Goal: Task Accomplishment & Management: Complete application form

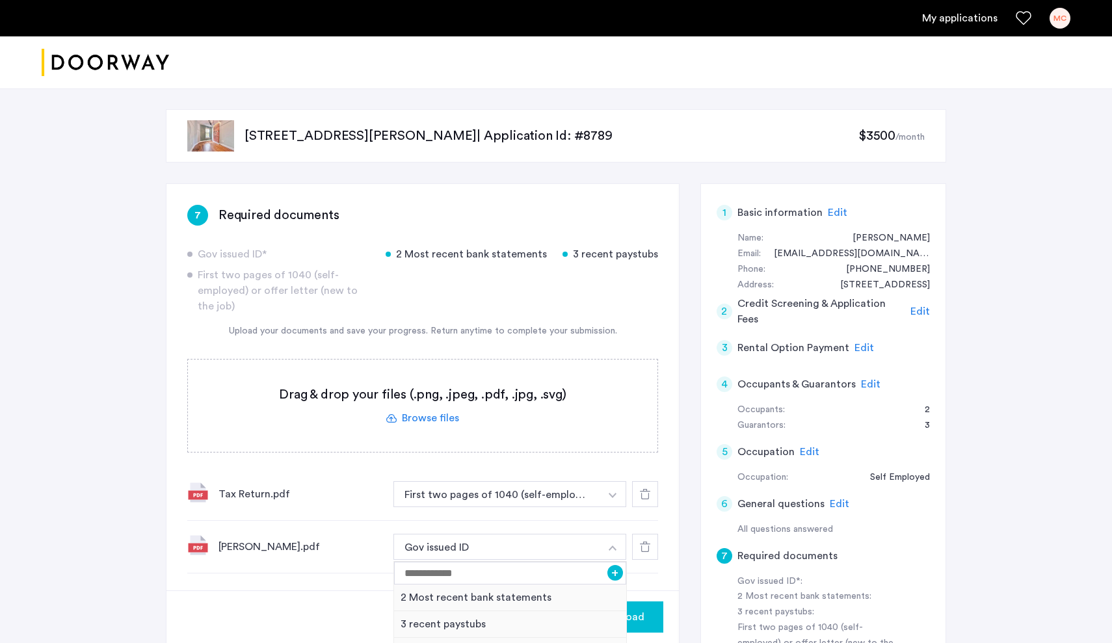
click at [864, 345] on span "Edit" at bounding box center [865, 348] width 20 height 10
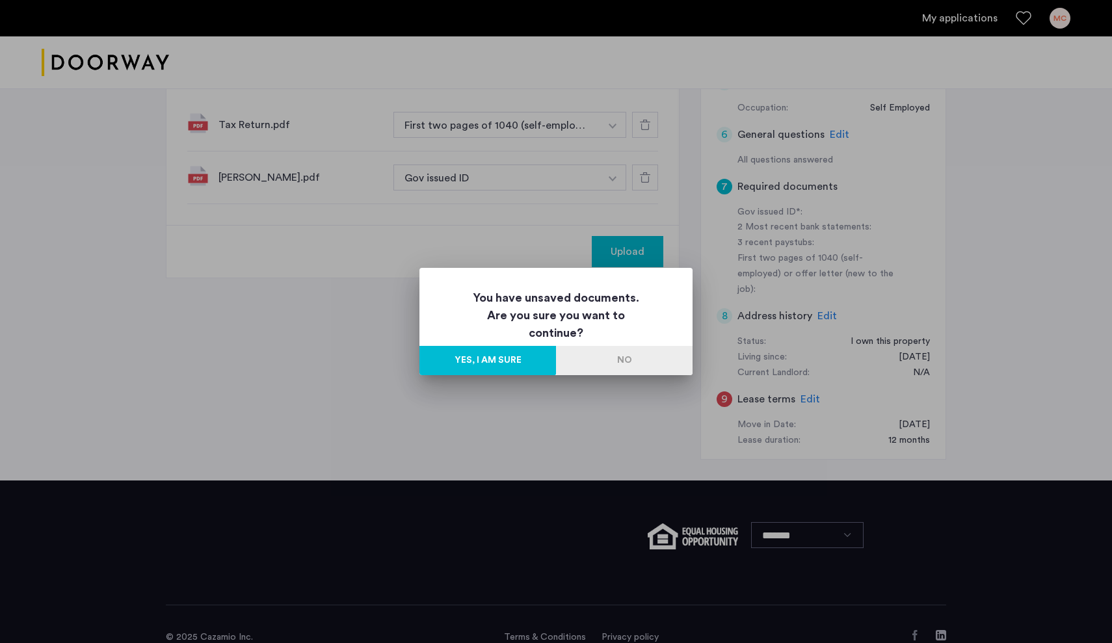
click at [502, 366] on button "Yes, I am sure" at bounding box center [488, 360] width 137 height 29
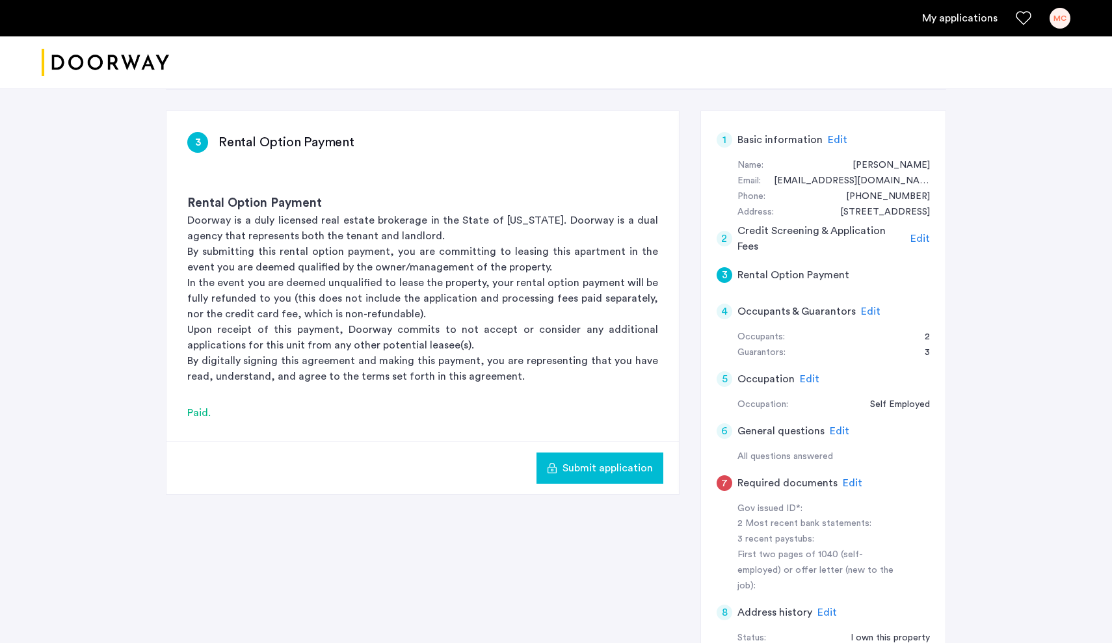
scroll to position [71, 0]
click at [841, 429] on span "Edit" at bounding box center [840, 433] width 20 height 10
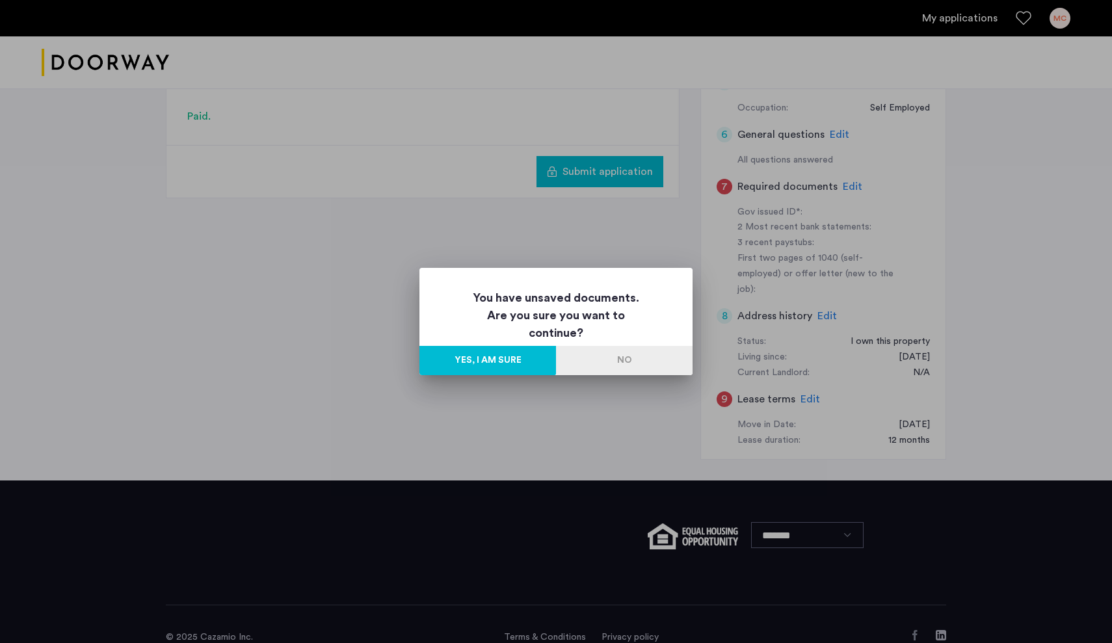
scroll to position [0, 0]
click at [493, 361] on button "Yes, I am sure" at bounding box center [488, 360] width 137 height 29
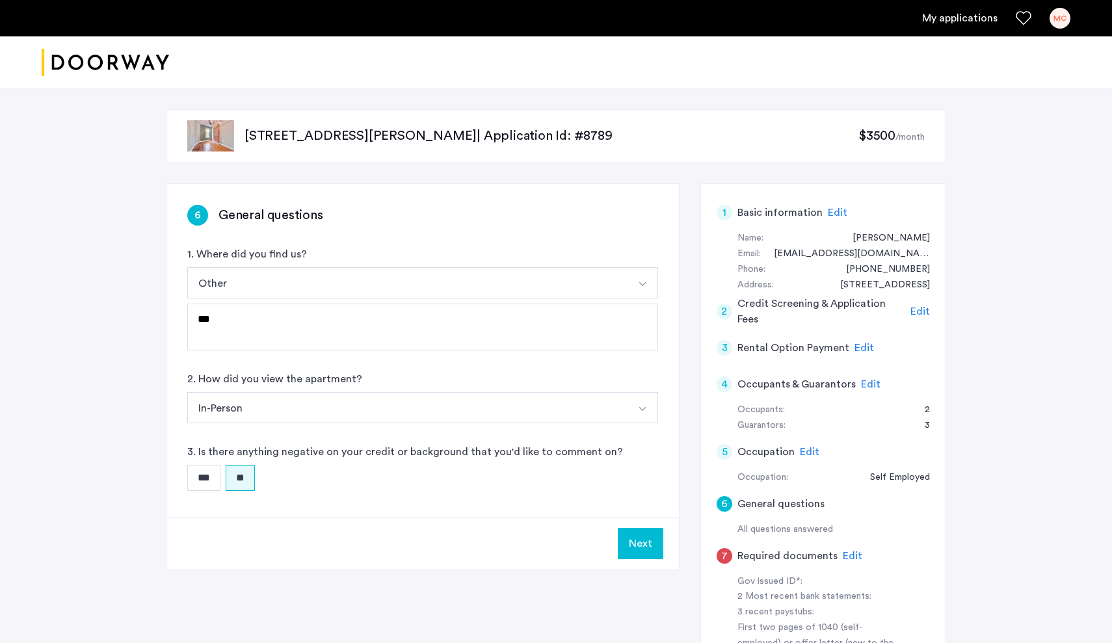
click at [832, 212] on span "Edit" at bounding box center [838, 213] width 20 height 10
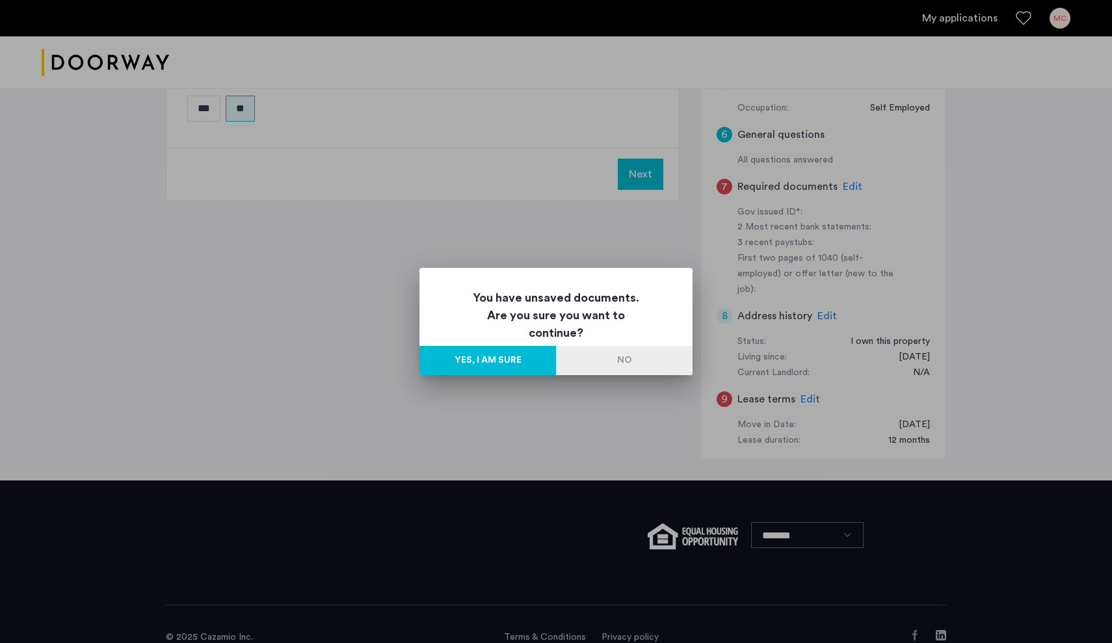
click at [504, 359] on button "Yes, I am sure" at bounding box center [488, 360] width 137 height 29
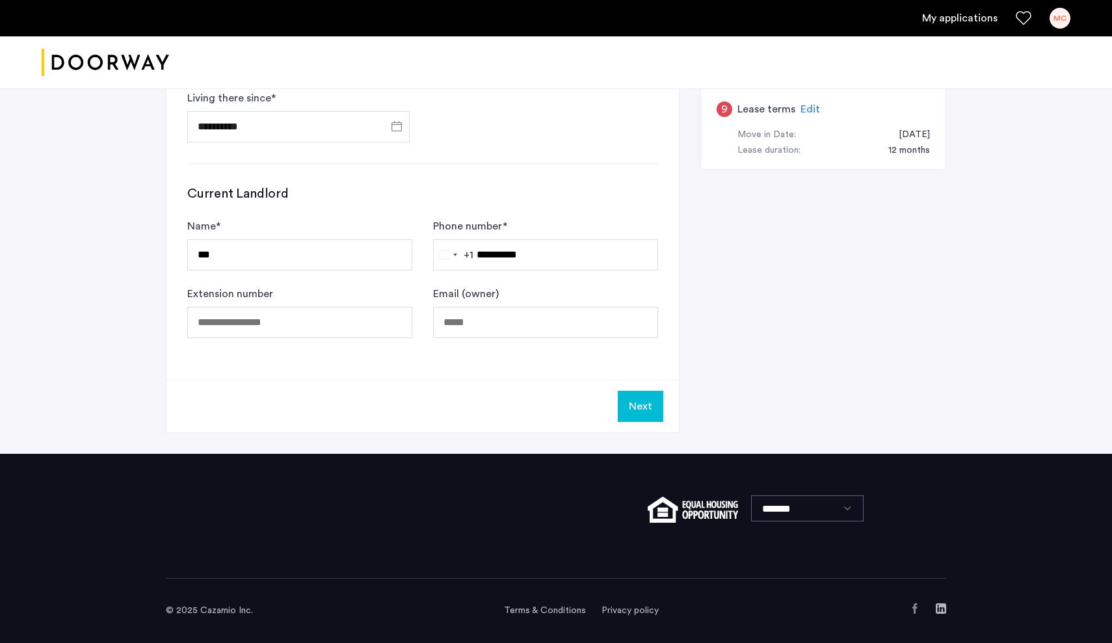
scroll to position [660, 0]
click at [647, 411] on button "Next" at bounding box center [641, 406] width 46 height 31
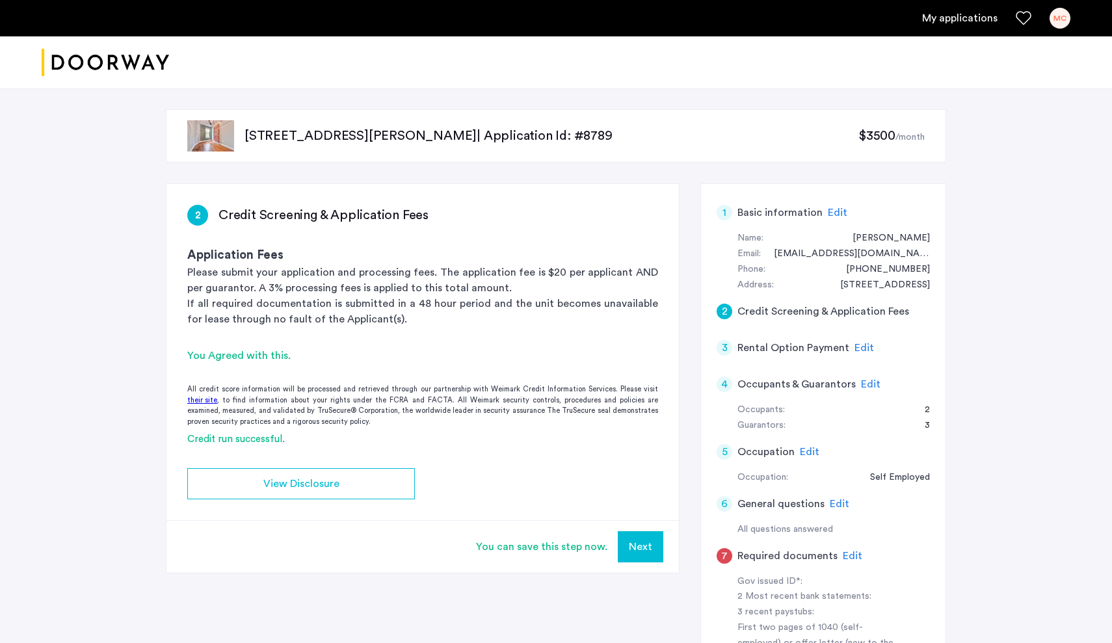
click at [639, 556] on button "Next" at bounding box center [641, 547] width 46 height 31
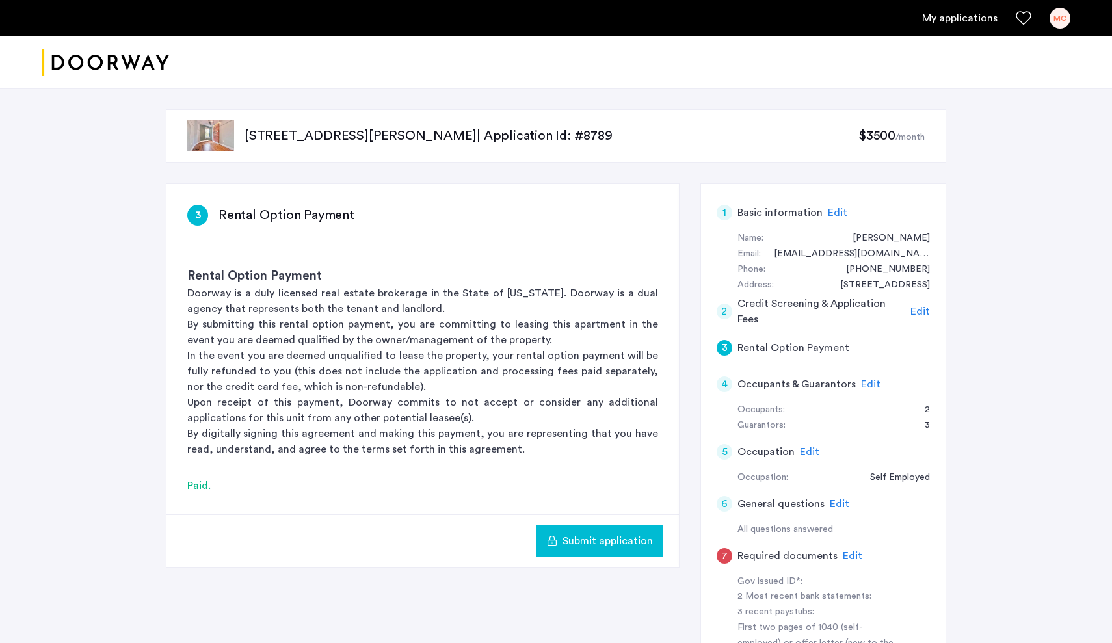
click at [878, 380] on div "4 Occupants & Guarantors Edit" at bounding box center [823, 384] width 213 height 36
click at [865, 382] on span "Edit" at bounding box center [871, 384] width 20 height 10
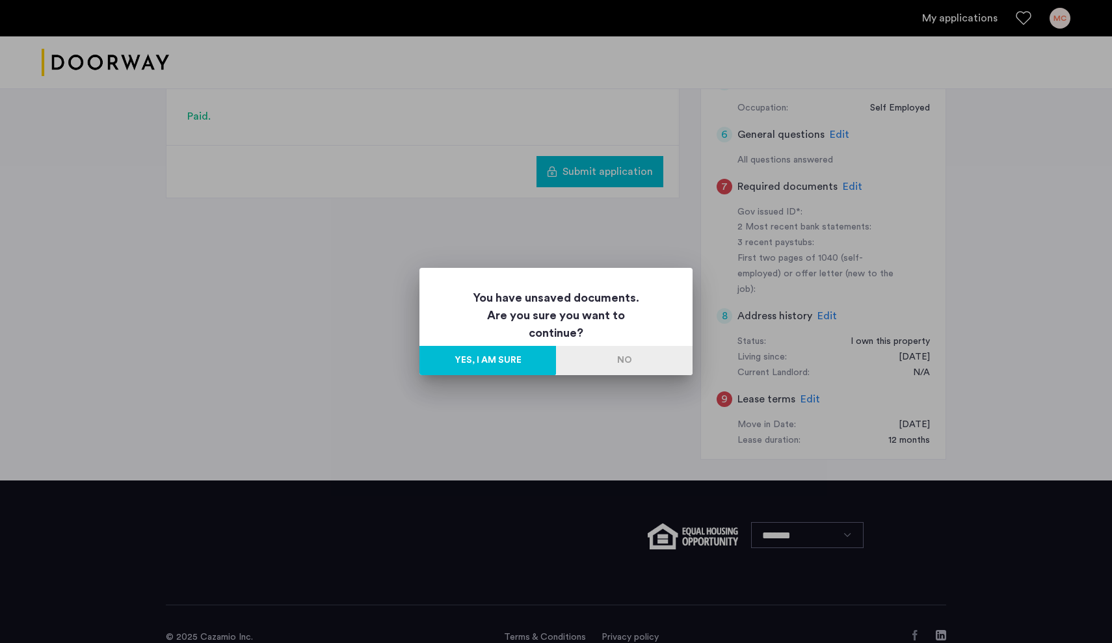
click at [511, 368] on button "Yes, I am sure" at bounding box center [488, 360] width 137 height 29
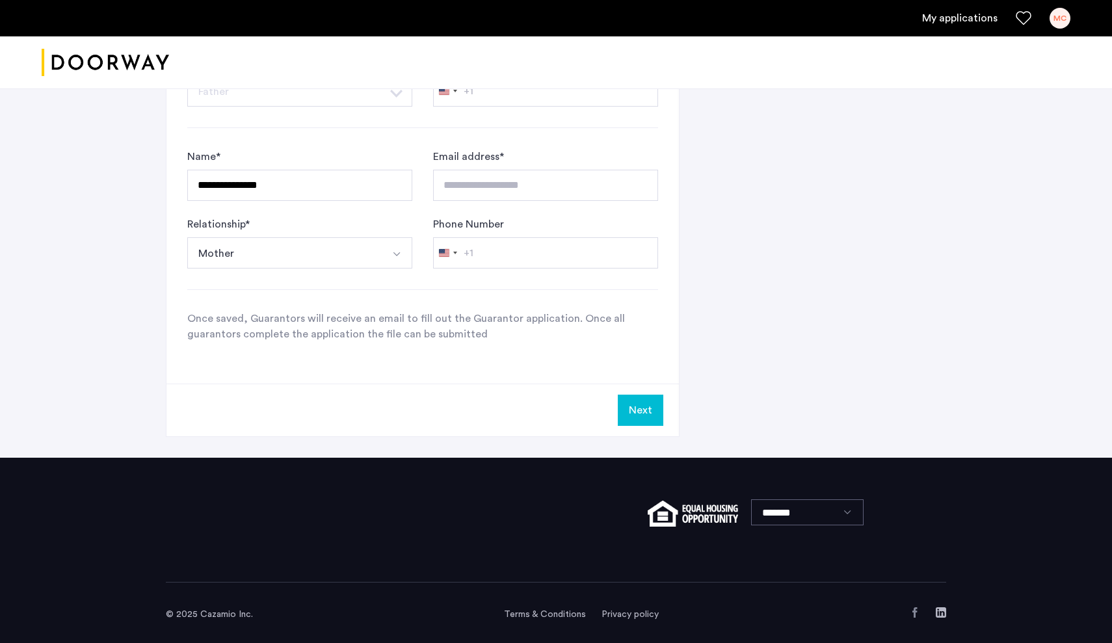
scroll to position [945, 0]
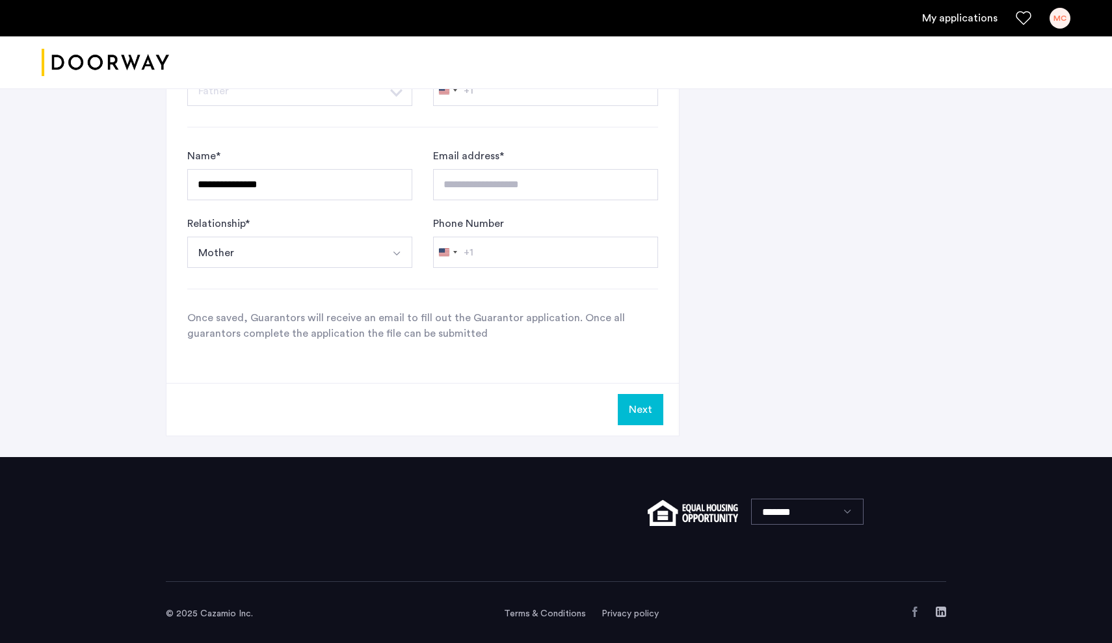
click at [644, 411] on button "Next" at bounding box center [641, 409] width 46 height 31
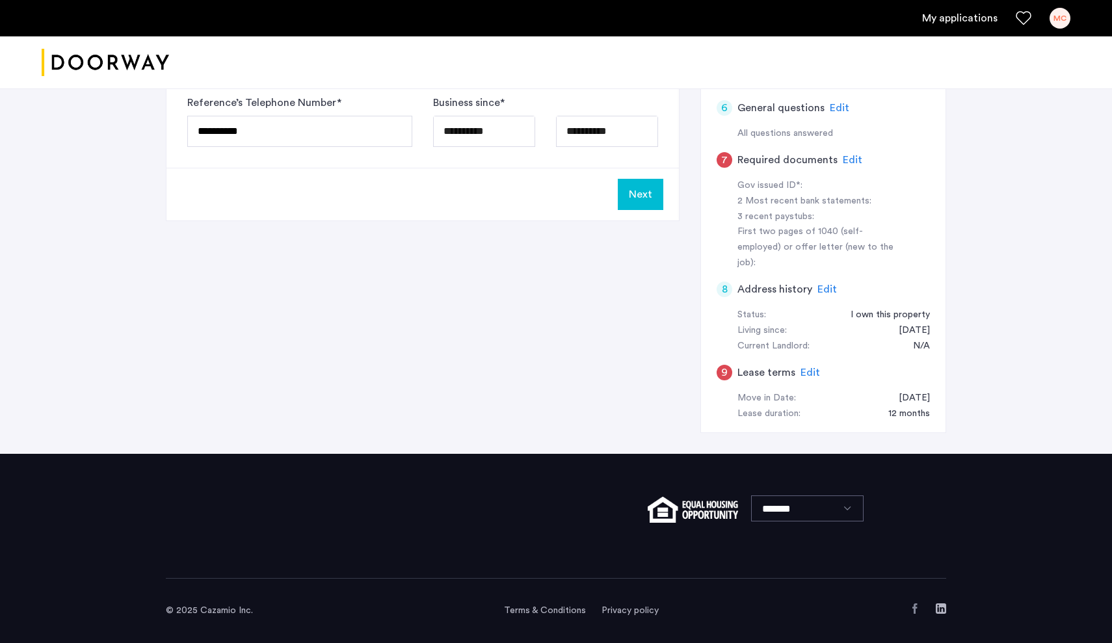
scroll to position [0, 0]
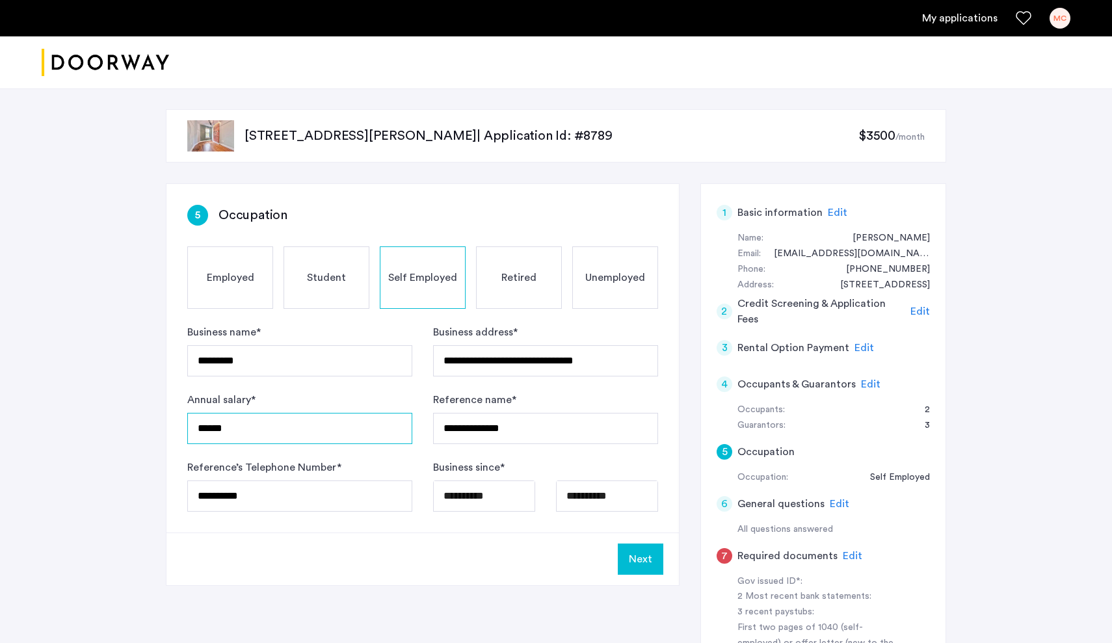
drag, startPoint x: 243, startPoint y: 431, endPoint x: 162, endPoint y: 436, distance: 80.8
click at [162, 436] on div "**********" at bounding box center [556, 469] width 820 height 762
drag, startPoint x: 194, startPoint y: 429, endPoint x: 290, endPoint y: 422, distance: 96.6
click at [290, 422] on input "******" at bounding box center [299, 428] width 225 height 31
type input "*****"
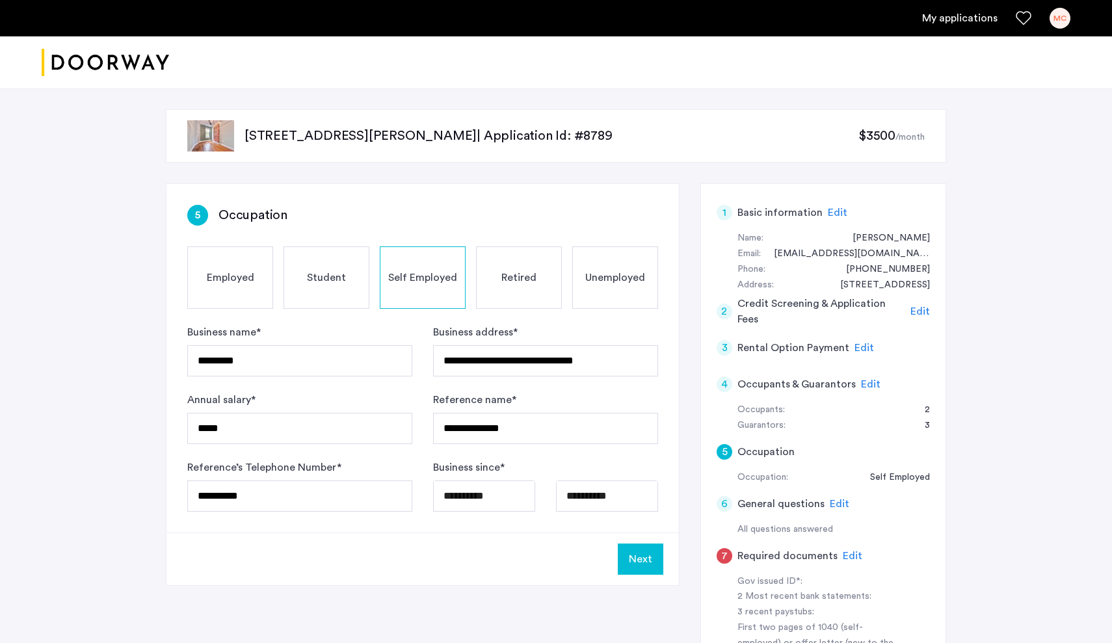
click at [379, 571] on div "Next" at bounding box center [423, 559] width 513 height 53
click at [641, 560] on button "Next" at bounding box center [641, 559] width 46 height 31
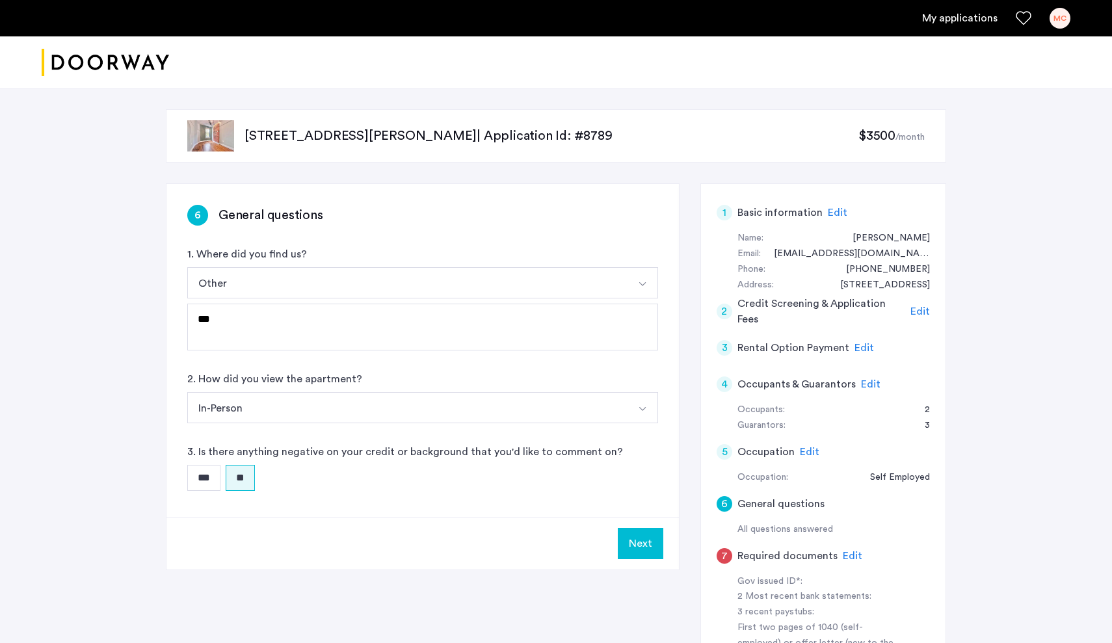
click at [647, 550] on button "Next" at bounding box center [641, 543] width 46 height 31
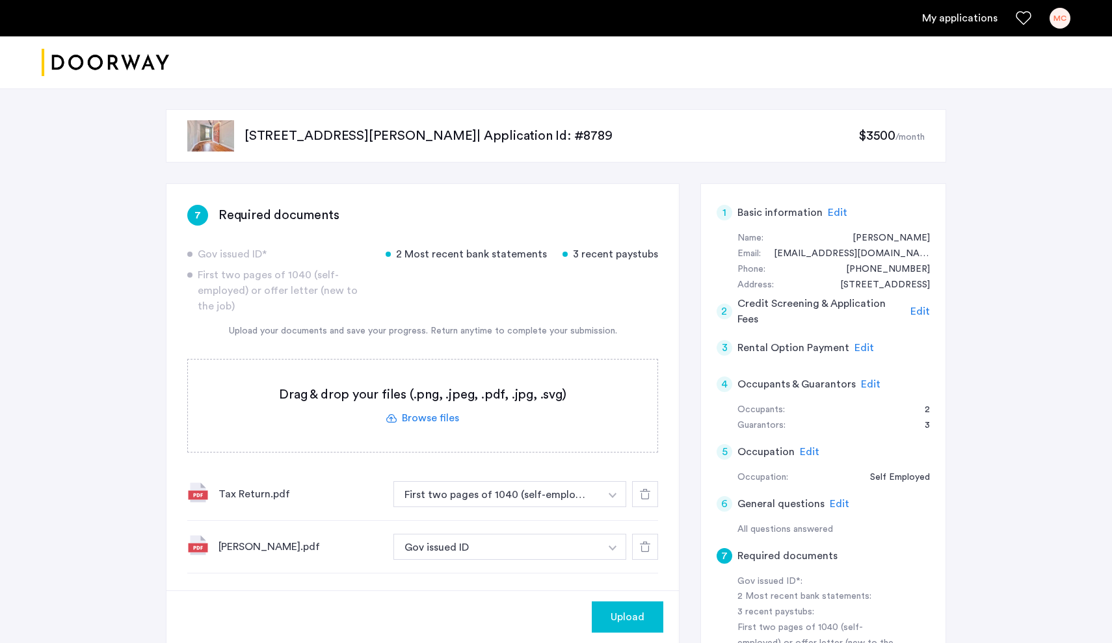
click at [613, 546] on button "button" at bounding box center [613, 547] width 27 height 26
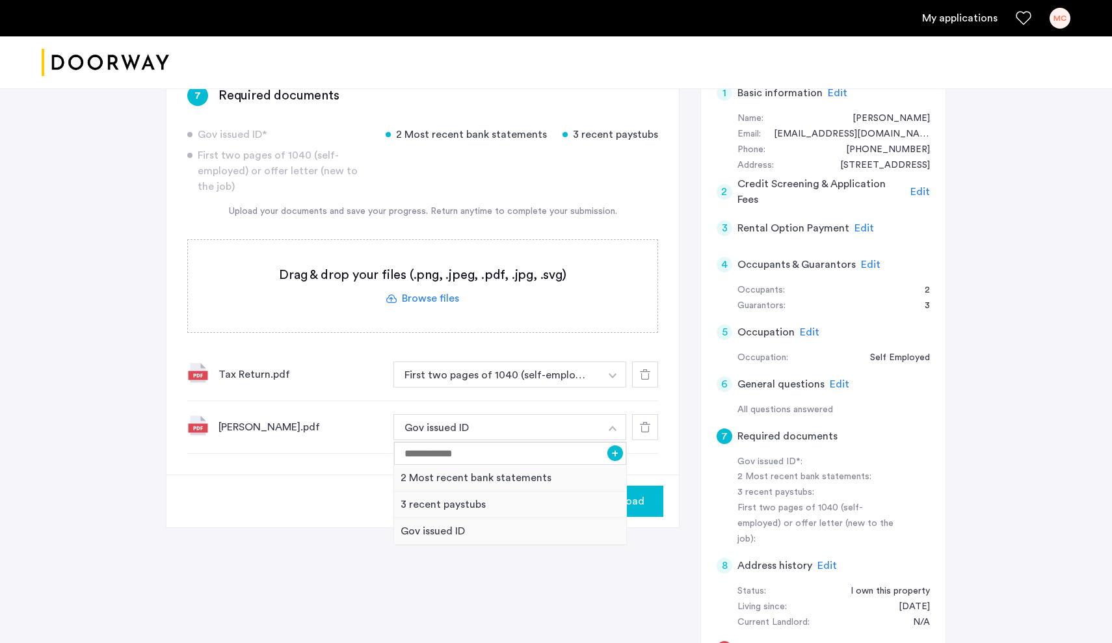
scroll to position [131, 0]
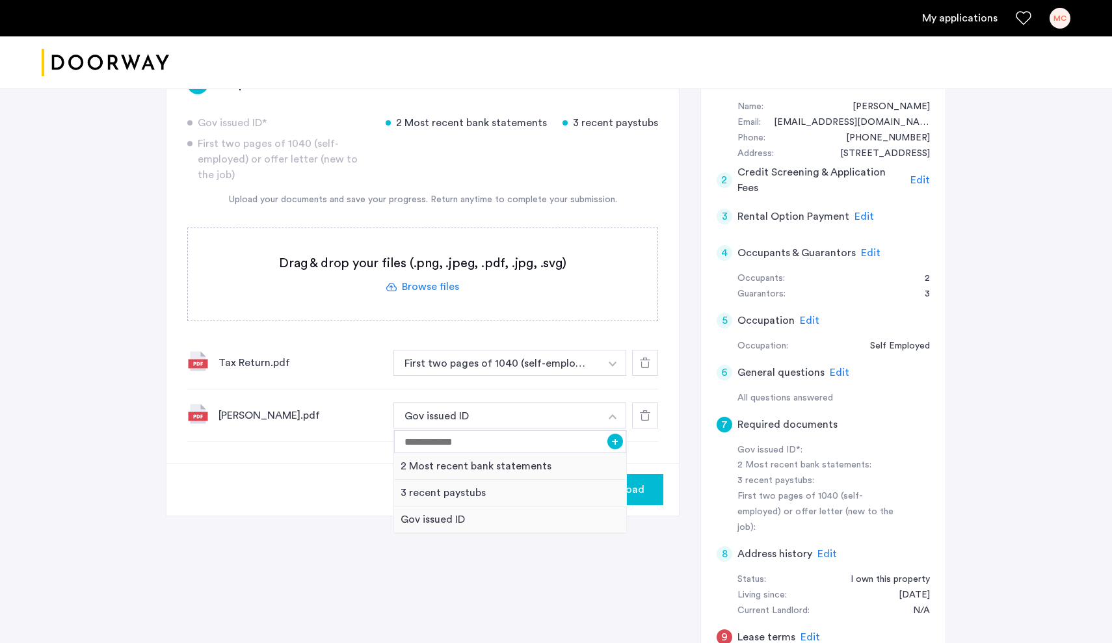
click at [697, 213] on div "7 Required documents Gov issued ID* 2 Most recent bank statements 3 recent pays…" at bounding box center [556, 385] width 781 height 667
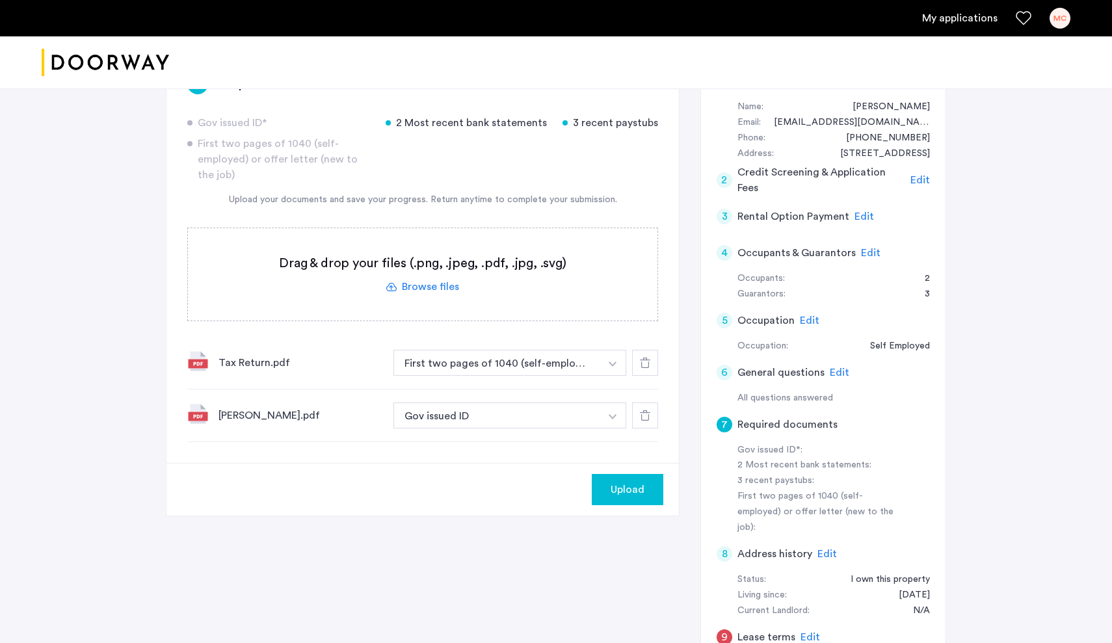
click at [434, 282] on label at bounding box center [423, 274] width 470 height 92
click at [0, 0] on input "file" at bounding box center [0, 0] width 0 height 0
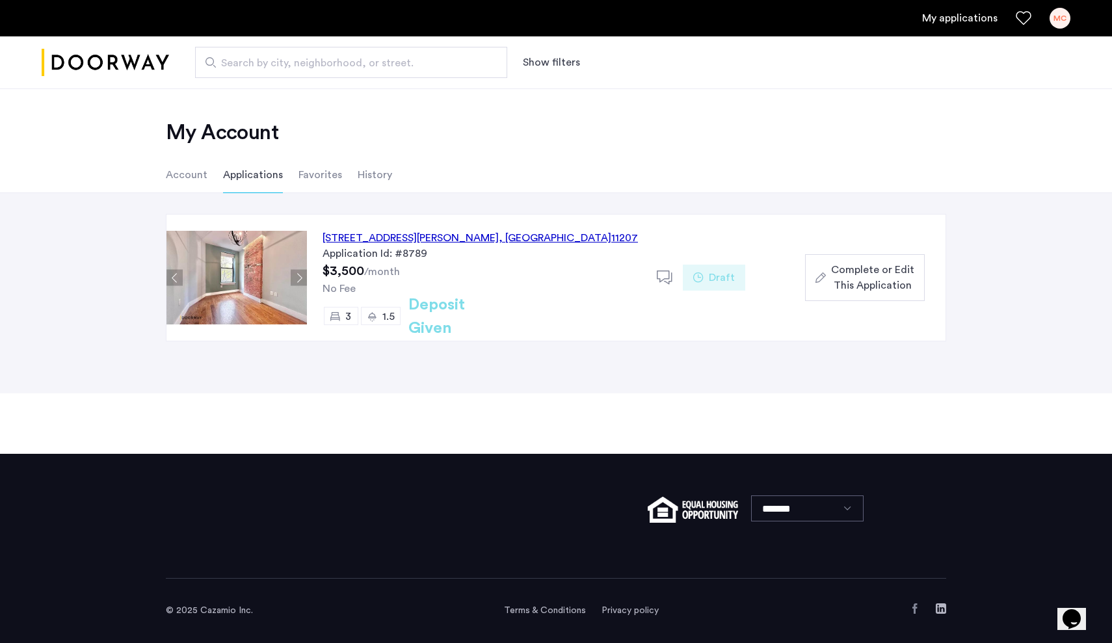
click at [895, 290] on span "Complete or Edit This Application" at bounding box center [872, 277] width 83 height 31
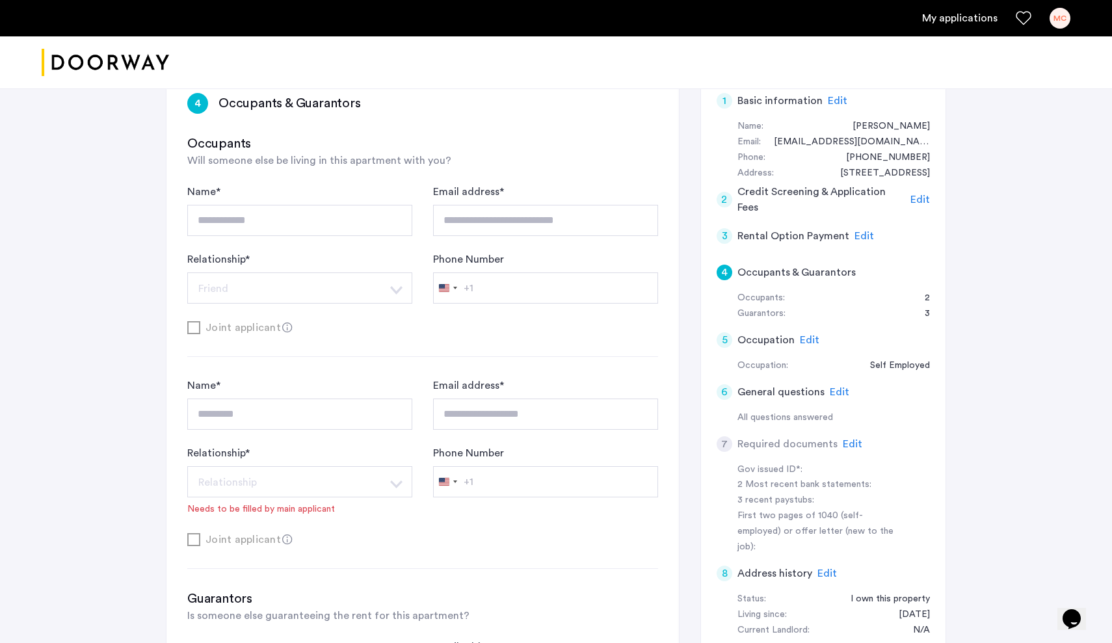
scroll to position [126, 0]
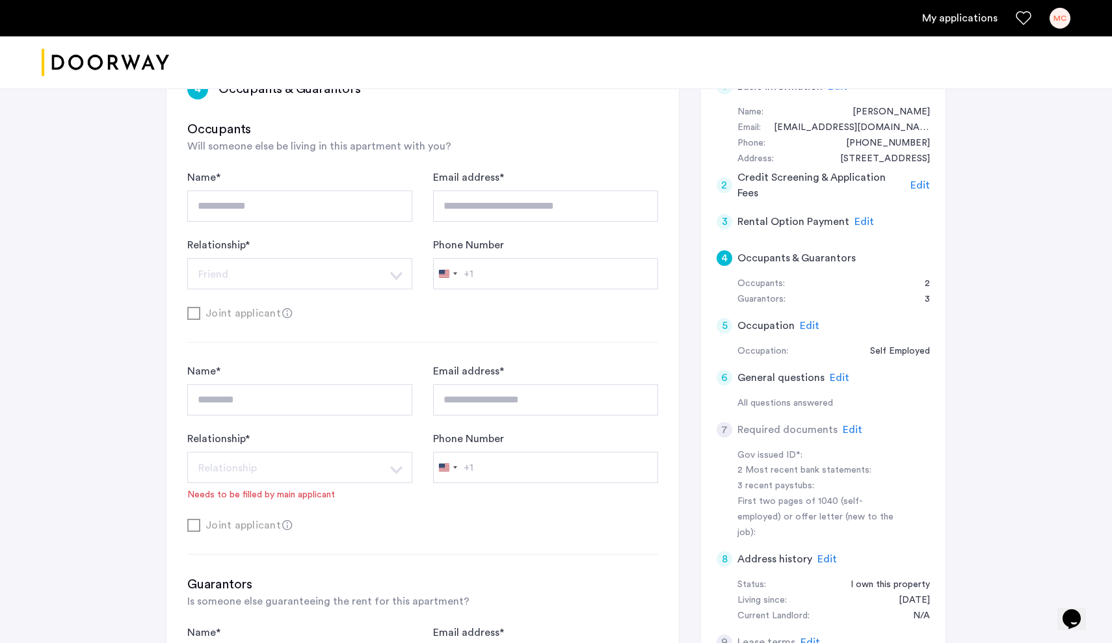
click at [848, 425] on span "Edit" at bounding box center [853, 430] width 20 height 10
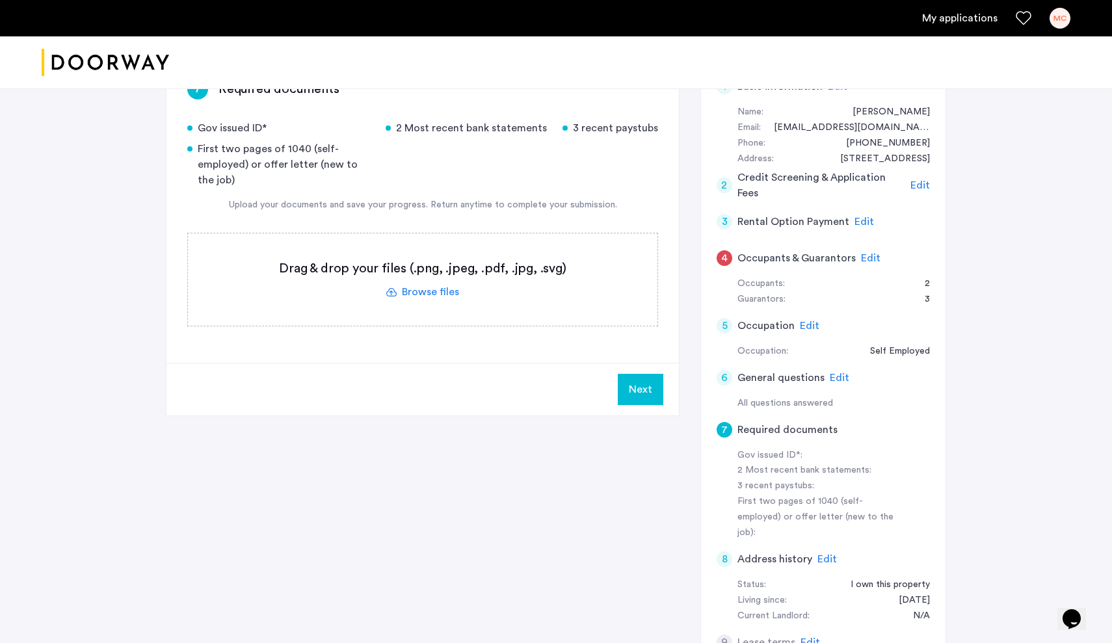
click at [425, 289] on label at bounding box center [423, 280] width 470 height 92
click at [0, 0] on input "file" at bounding box center [0, 0] width 0 height 0
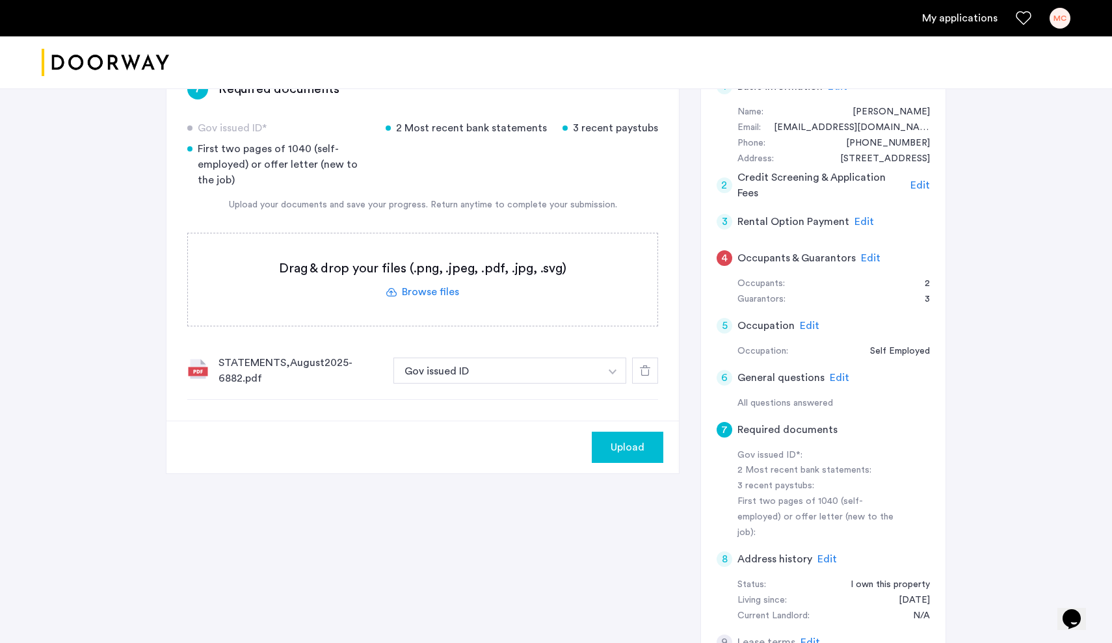
click at [613, 373] on img "button" at bounding box center [613, 372] width 8 height 5
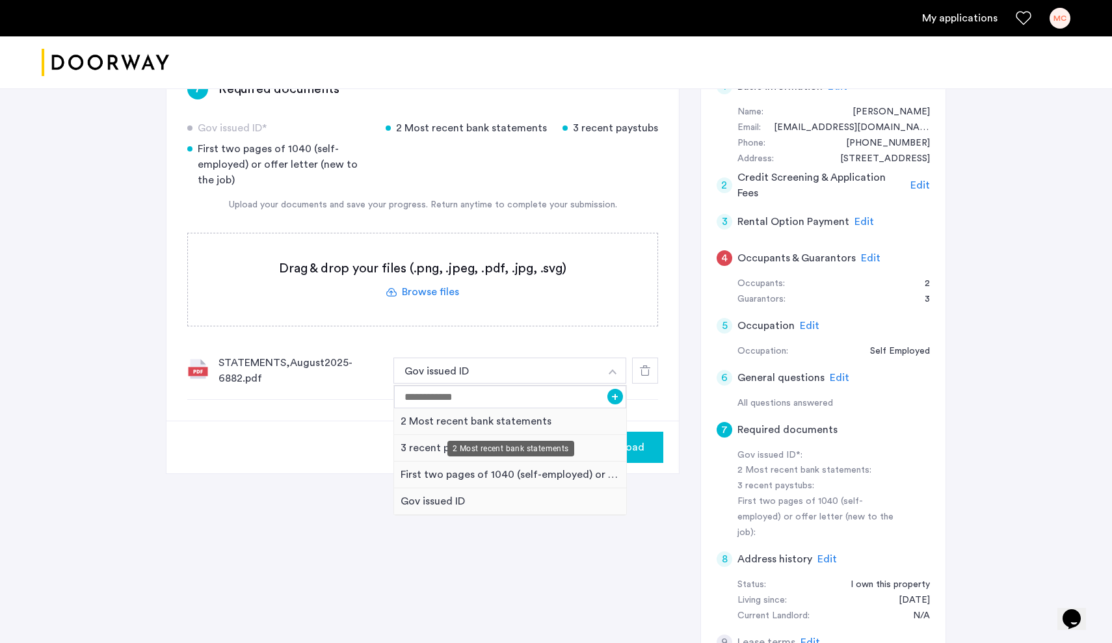
click at [505, 418] on div "2 Most recent bank statements" at bounding box center [510, 422] width 232 height 27
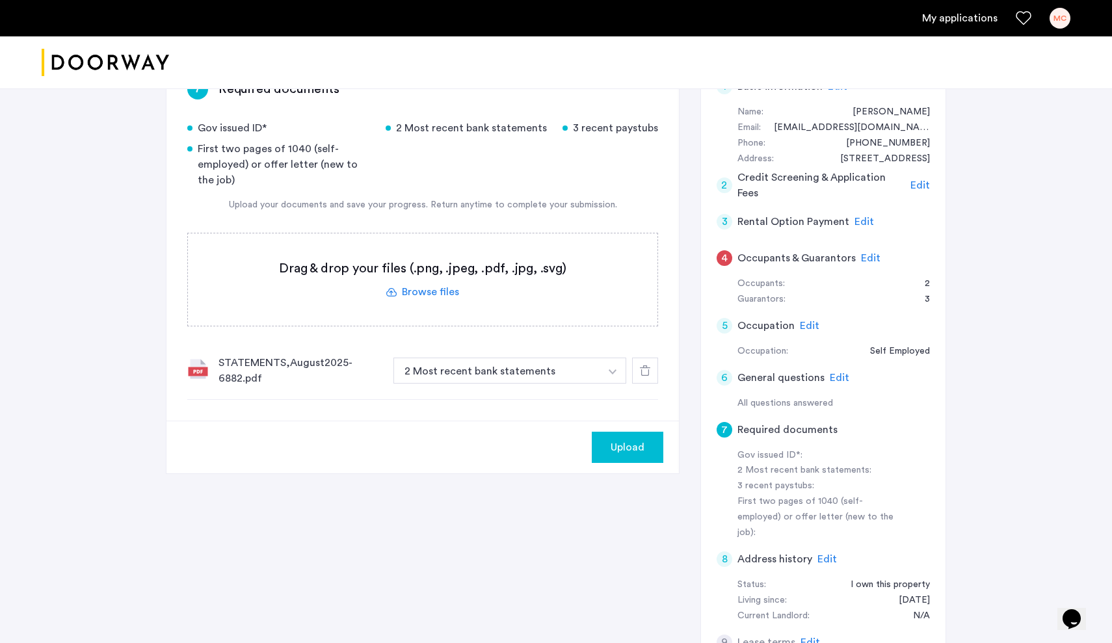
click at [638, 450] on span "Upload" at bounding box center [628, 448] width 34 height 16
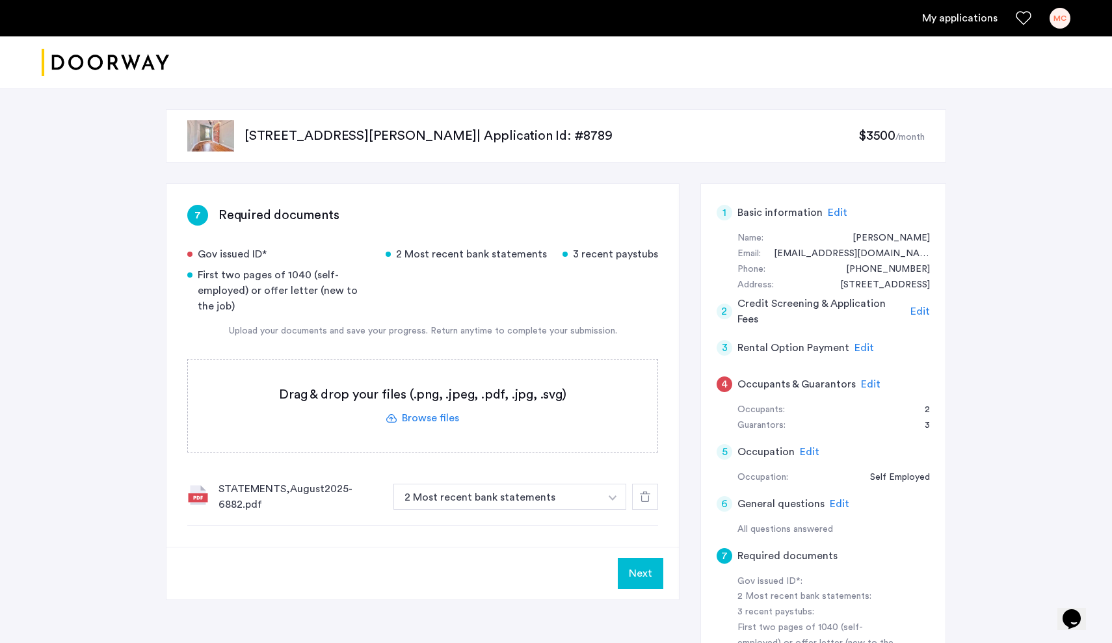
scroll to position [0, 0]
click at [418, 420] on label at bounding box center [423, 406] width 470 height 92
click at [0, 0] on input "file" at bounding box center [0, 0] width 0 height 0
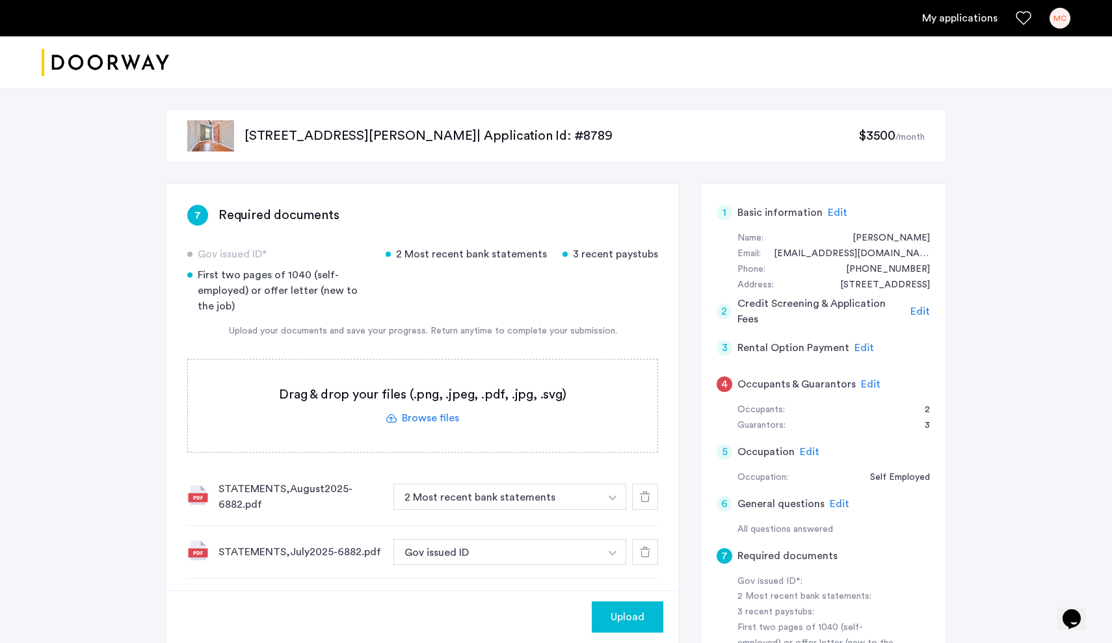
click at [621, 550] on button "button" at bounding box center [613, 552] width 27 height 26
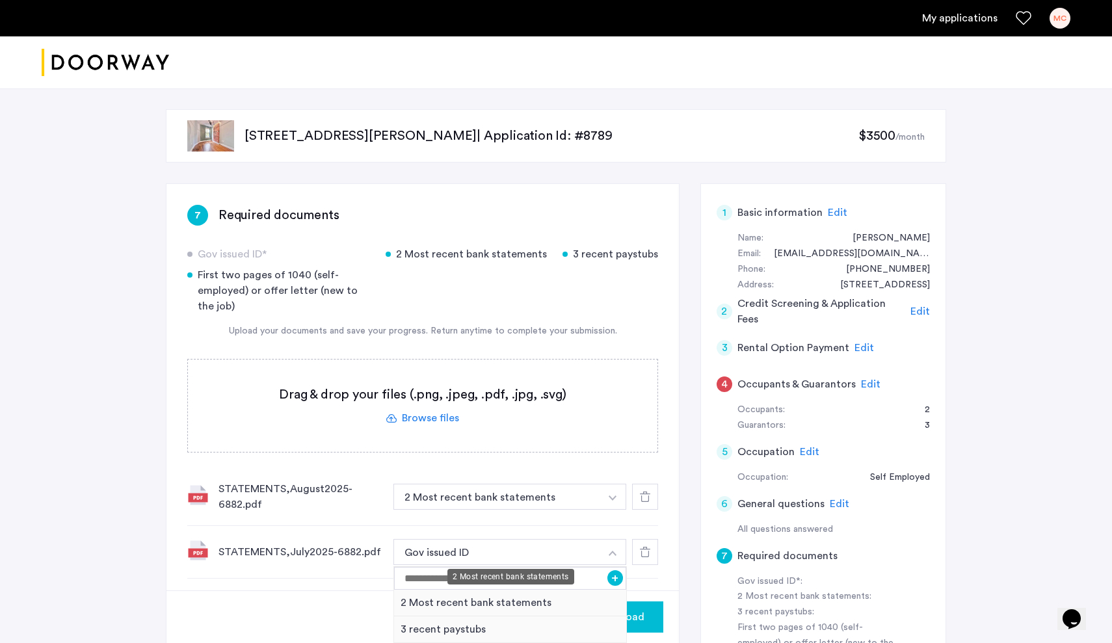
click at [534, 606] on div "2 Most recent bank statements" at bounding box center [510, 603] width 232 height 27
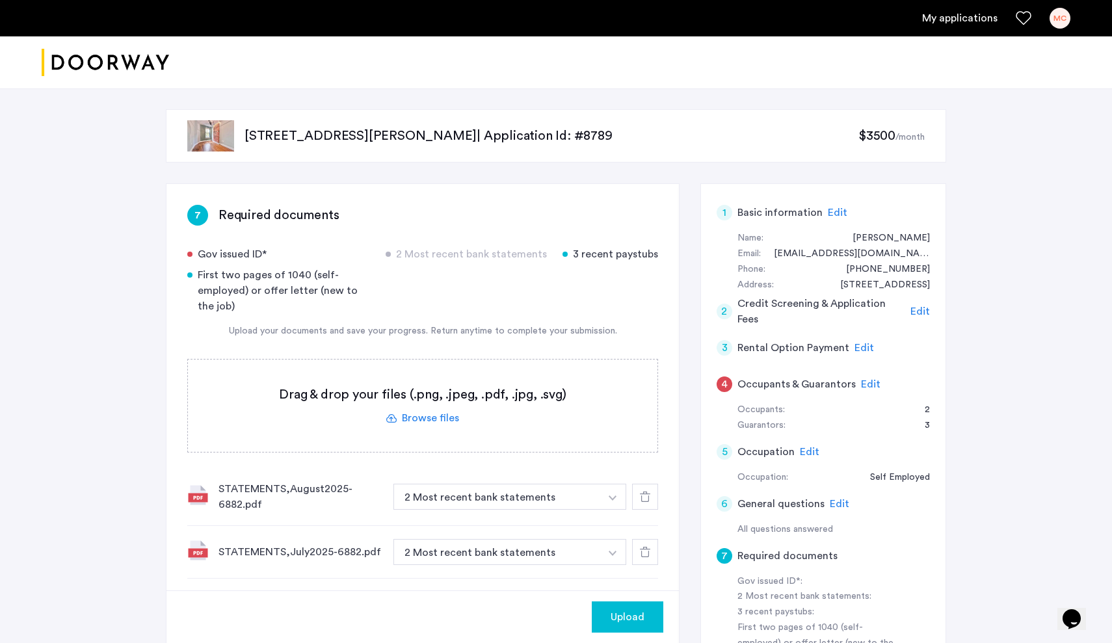
click at [422, 418] on label at bounding box center [423, 406] width 470 height 92
click at [0, 0] on input "file" at bounding box center [0, 0] width 0 height 0
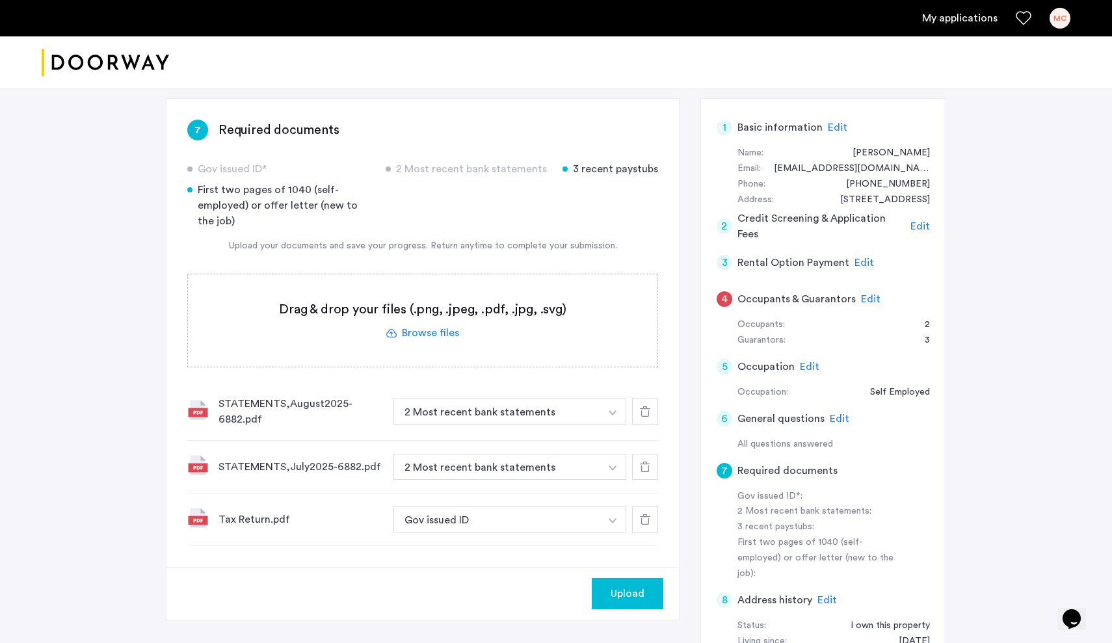
scroll to position [86, 0]
click at [612, 526] on button "button" at bounding box center [613, 519] width 27 height 26
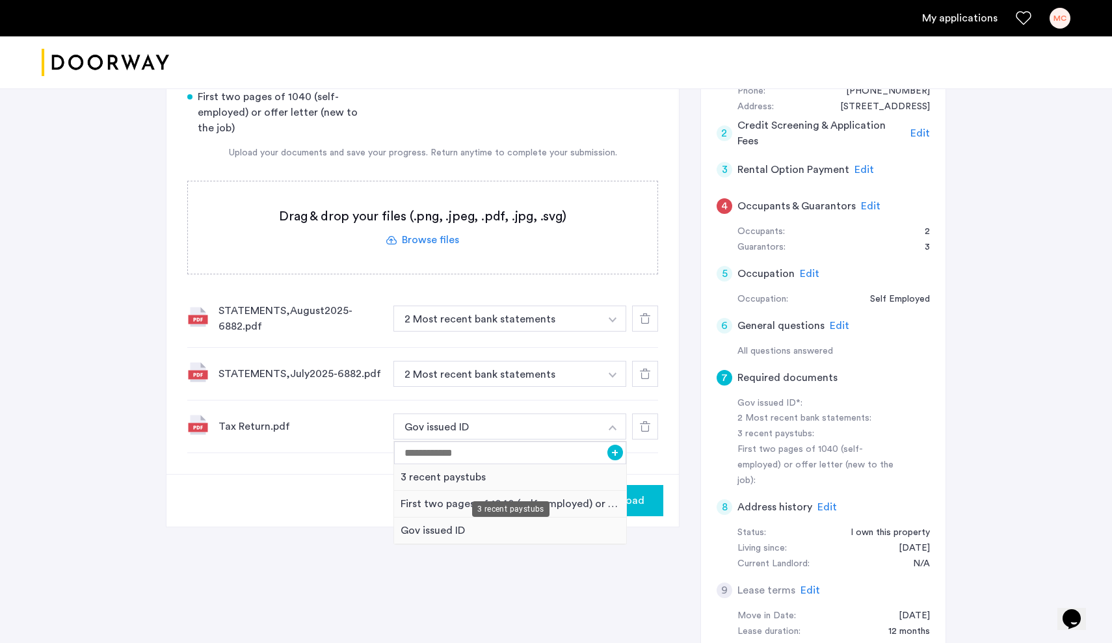
scroll to position [182, 0]
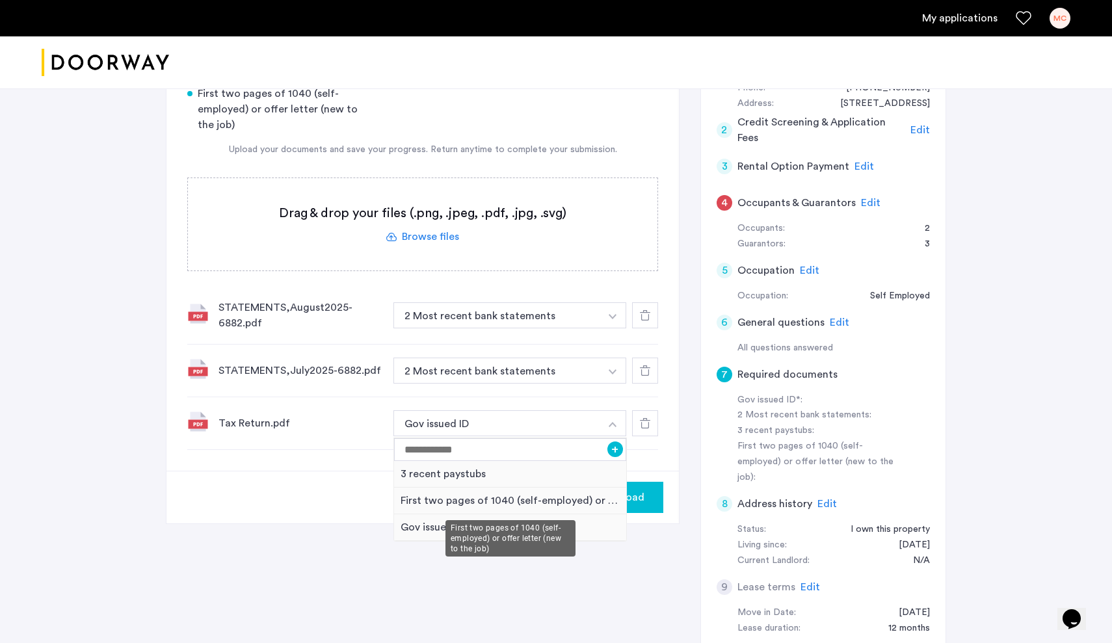
click at [566, 504] on div "First two pages of 1040 (self-employed) or offer letter (new to the job)" at bounding box center [510, 501] width 232 height 27
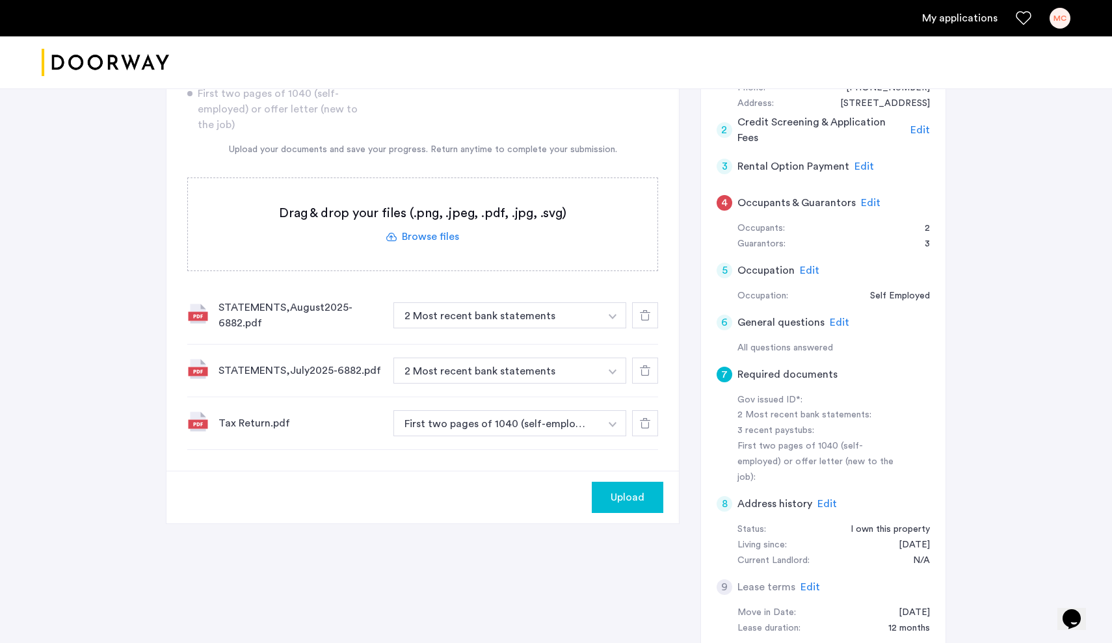
click at [416, 237] on label at bounding box center [423, 224] width 470 height 92
click at [0, 0] on input "file" at bounding box center [0, 0] width 0 height 0
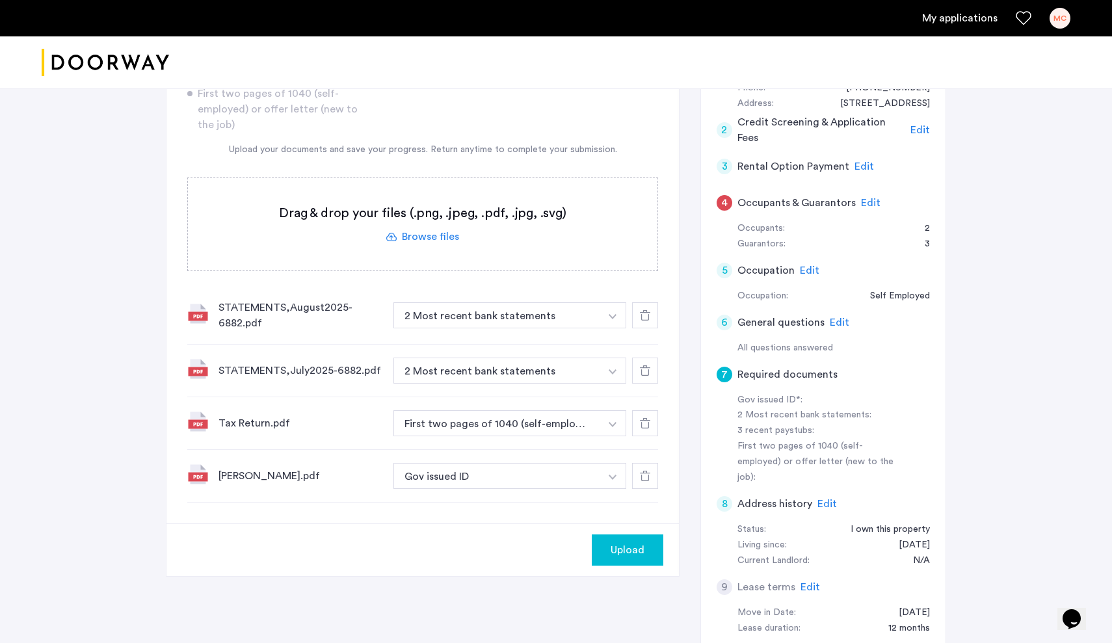
click at [615, 479] on img "button" at bounding box center [613, 477] width 8 height 5
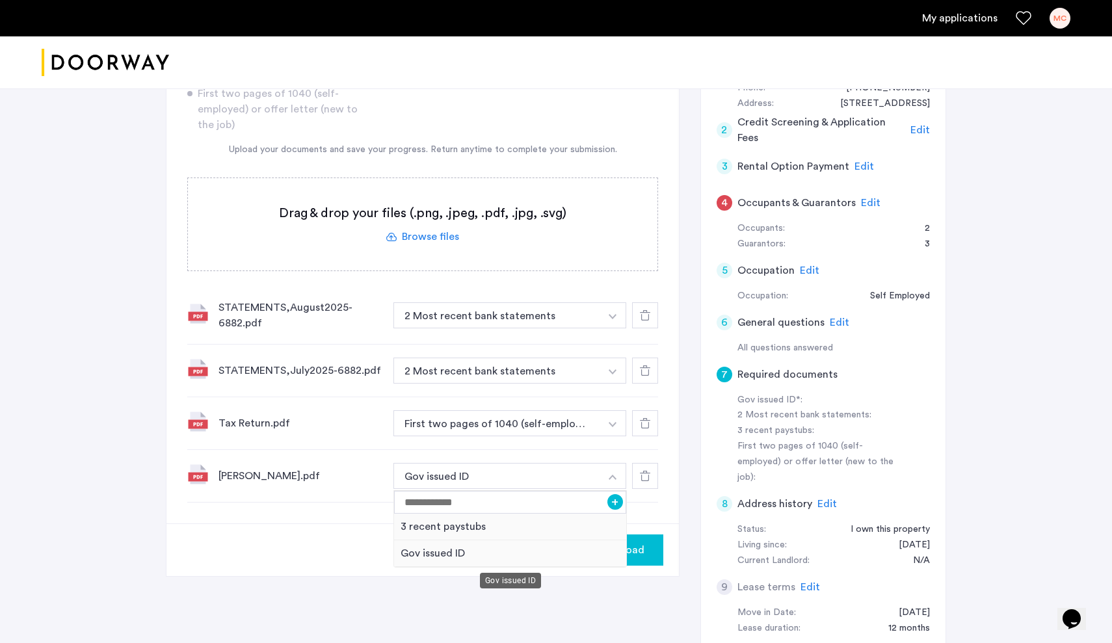
click at [454, 550] on div "Gov issued ID" at bounding box center [510, 554] width 232 height 27
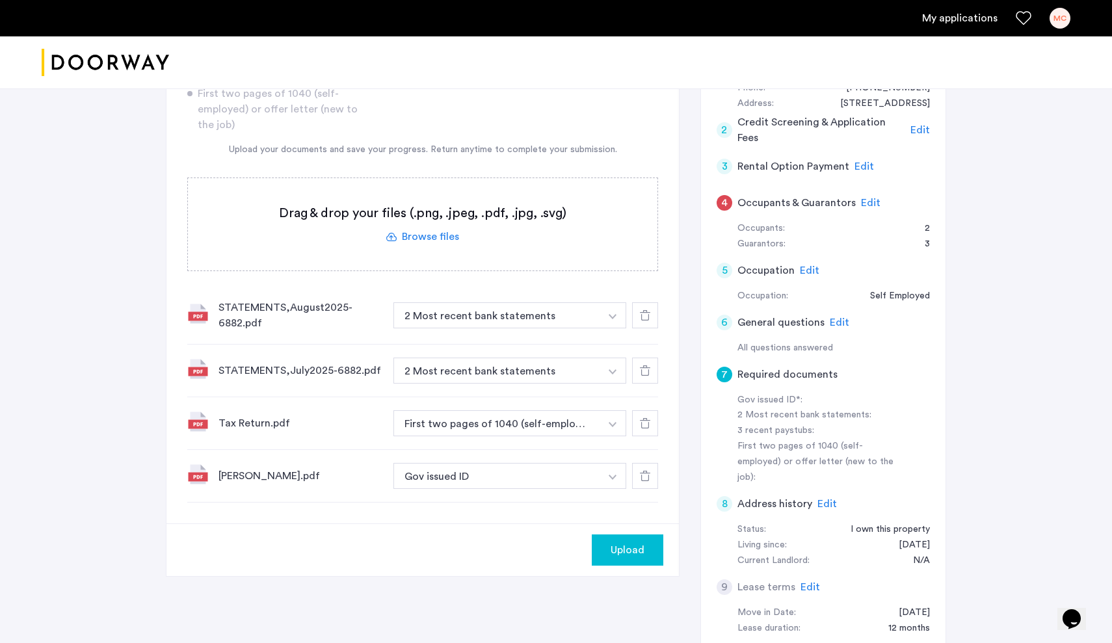
click at [614, 478] on img "button" at bounding box center [613, 477] width 8 height 5
click at [647, 581] on div "7 Required documents Gov issued ID* 2 Most recent bank statements 3 recent pays…" at bounding box center [556, 335] width 781 height 667
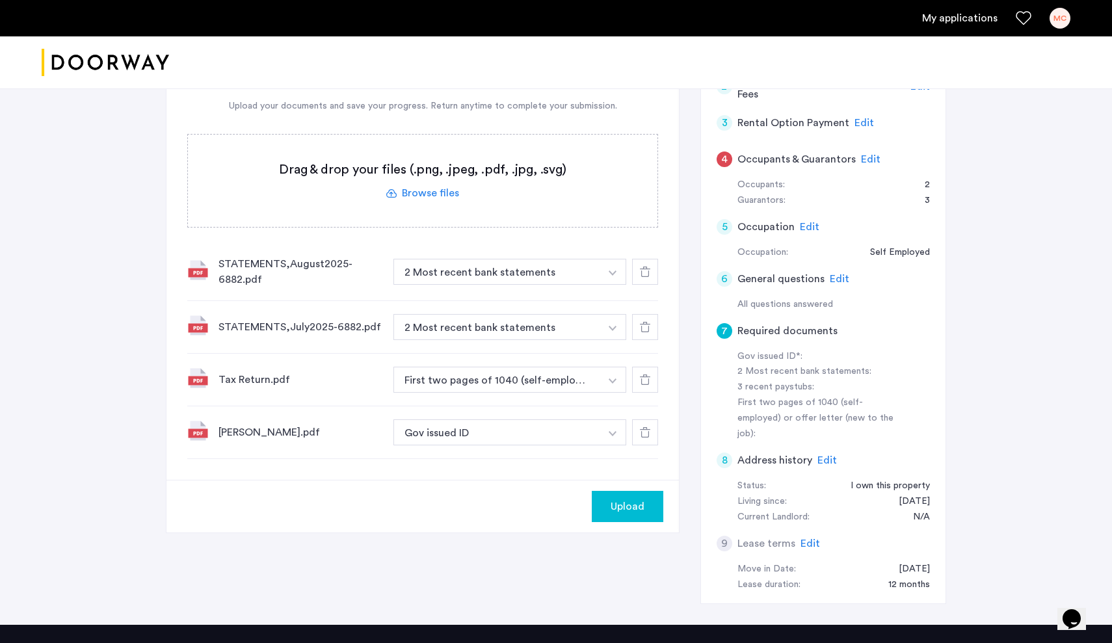
scroll to position [230, 0]
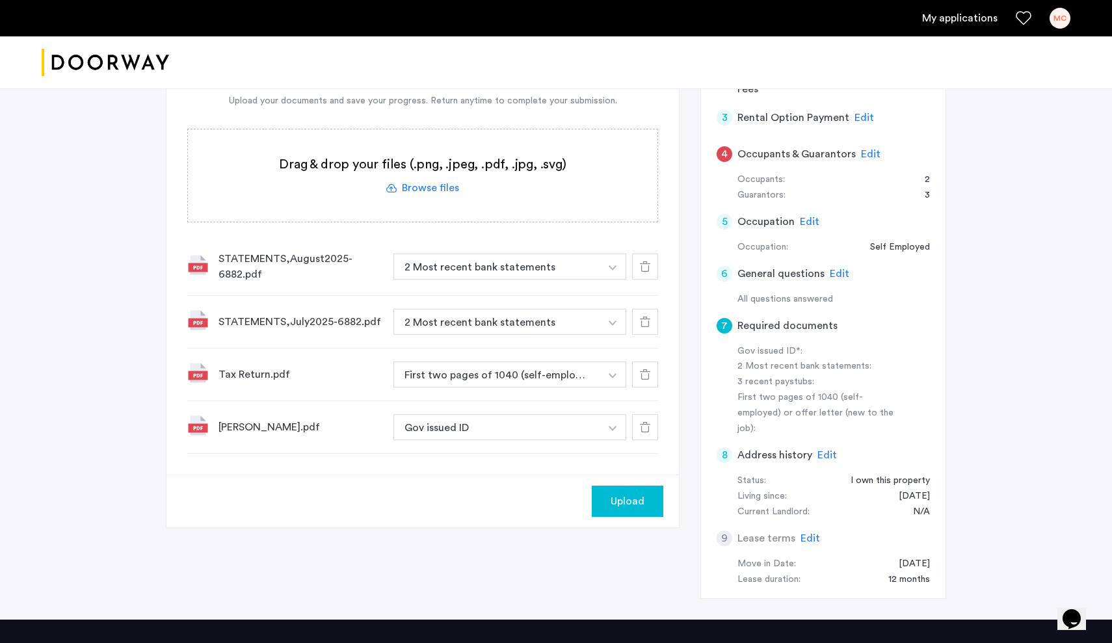
click at [450, 186] on label at bounding box center [423, 175] width 470 height 92
click at [0, 0] on input "file" at bounding box center [0, 0] width 0 height 0
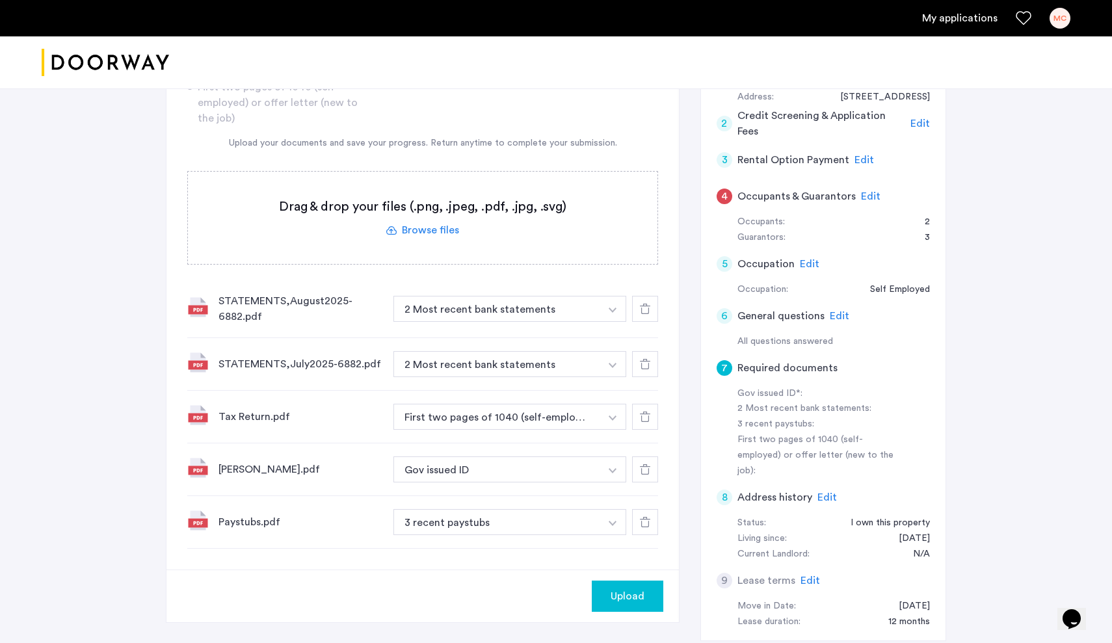
scroll to position [185, 0]
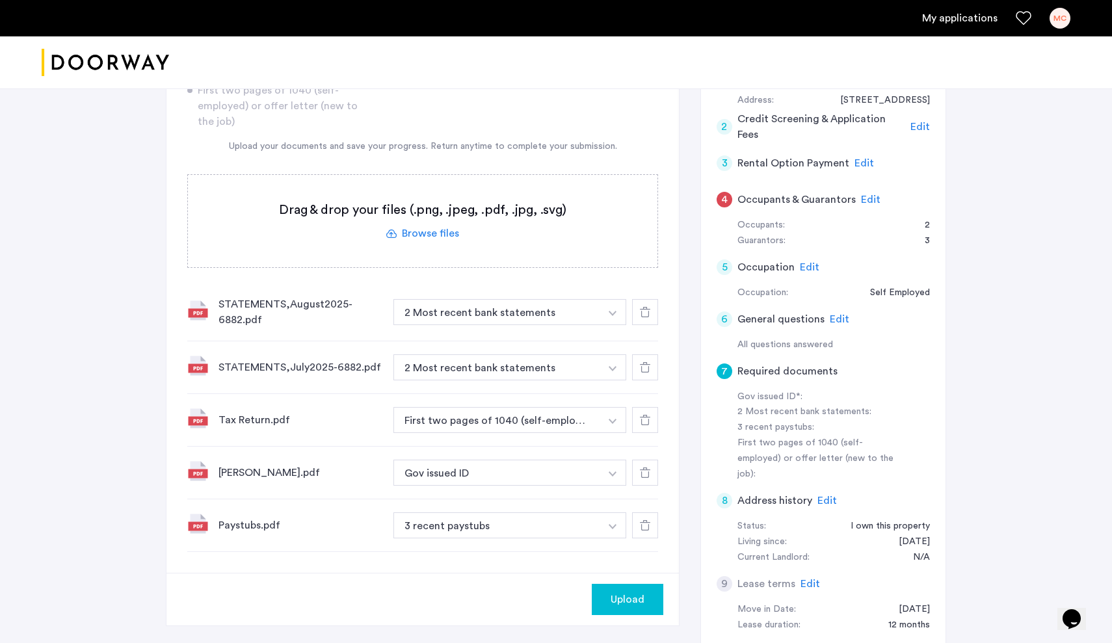
click at [636, 603] on span "Upload" at bounding box center [628, 600] width 34 height 16
click at [635, 603] on button "Next" at bounding box center [641, 599] width 46 height 31
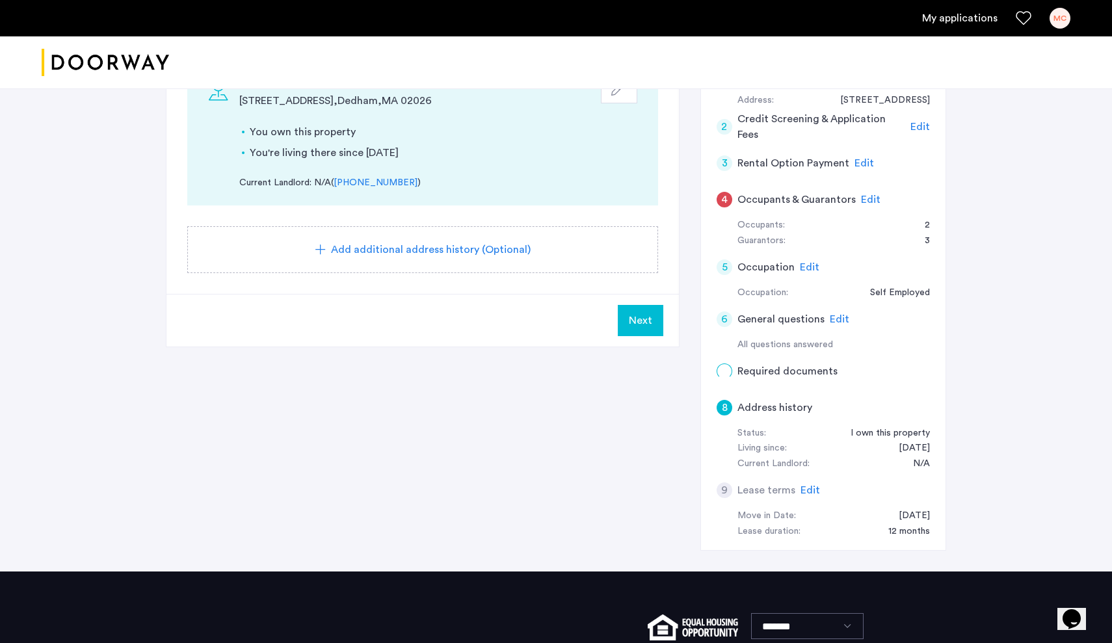
scroll to position [0, 0]
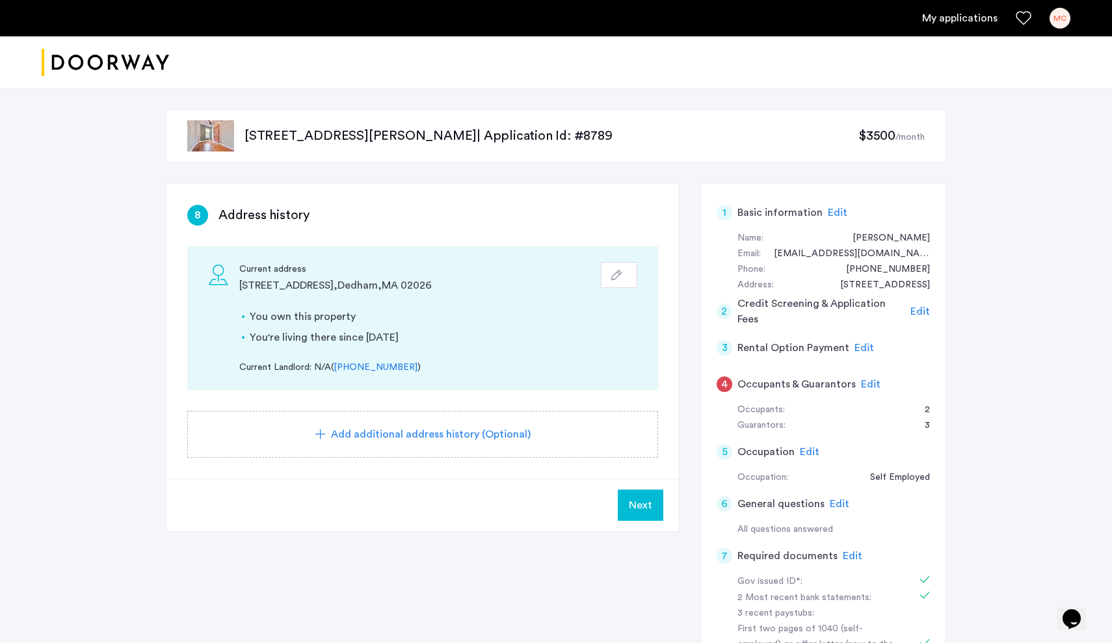
click at [651, 507] on span "Next" at bounding box center [640, 506] width 23 height 16
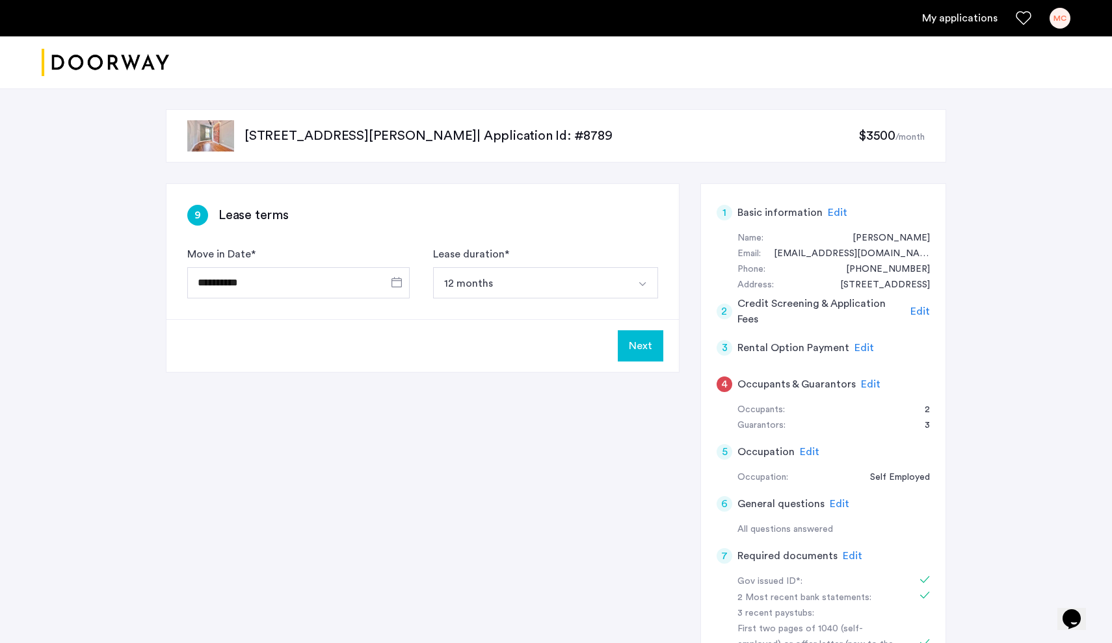
click at [643, 352] on button "Next" at bounding box center [641, 345] width 46 height 31
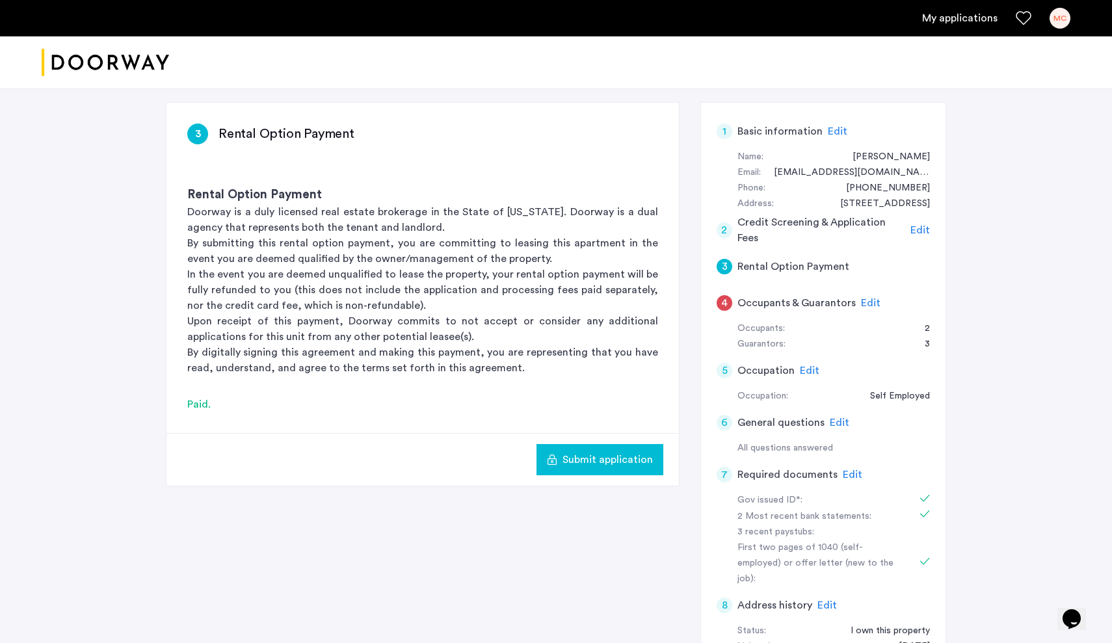
scroll to position [81, 0]
click at [871, 299] on span "Edit" at bounding box center [871, 303] width 20 height 10
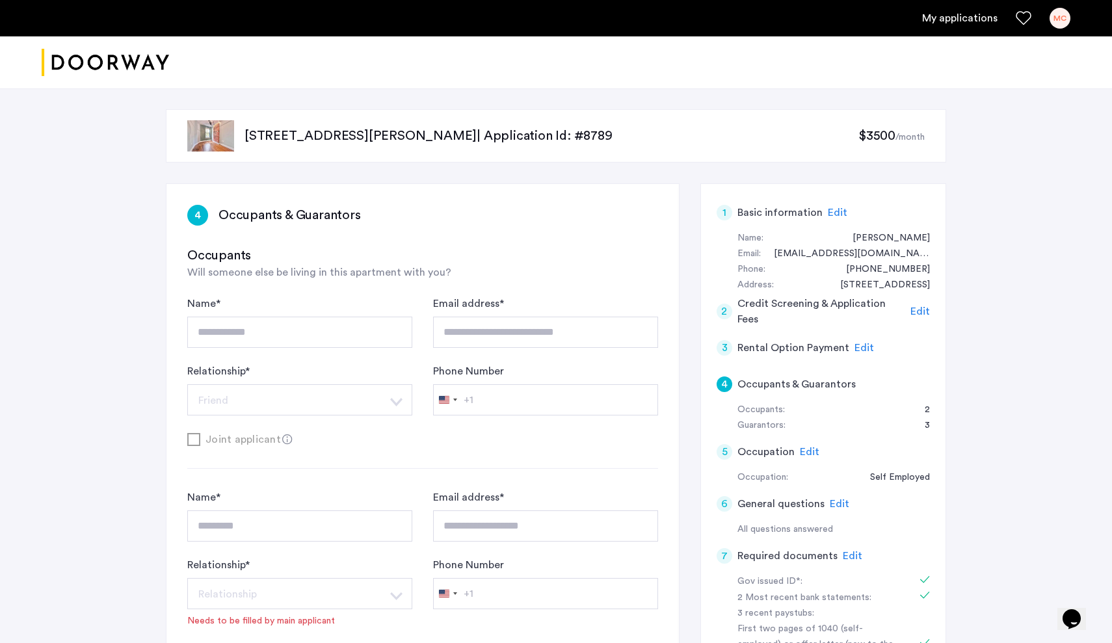
scroll to position [0, 0]
